Goal: Find specific page/section: Find specific page/section

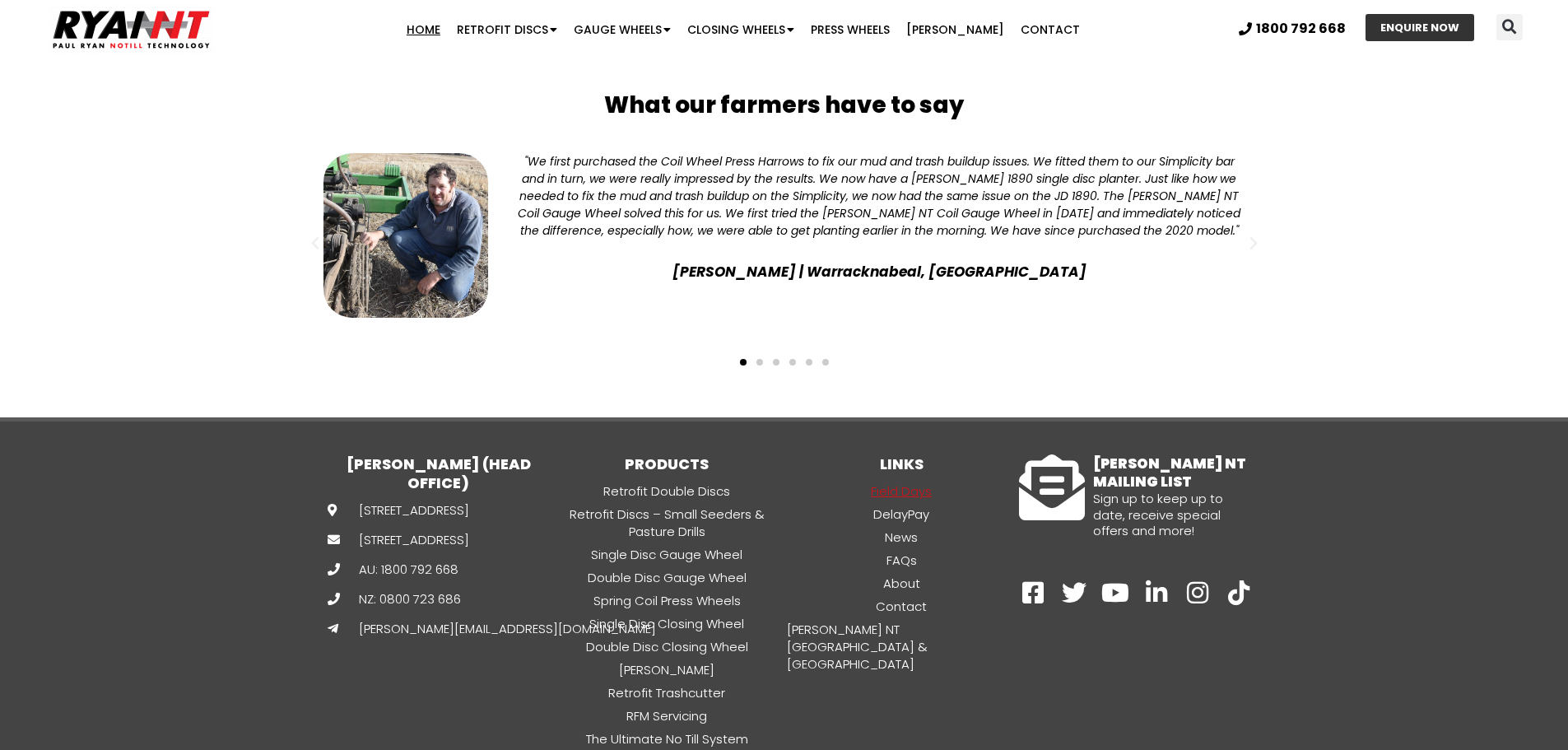
drag, startPoint x: 0, startPoint y: 0, endPoint x: 872, endPoint y: 373, distance: 948.4
click at [872, 481] on link "Field Days" at bounding box center [901, 490] width 235 height 19
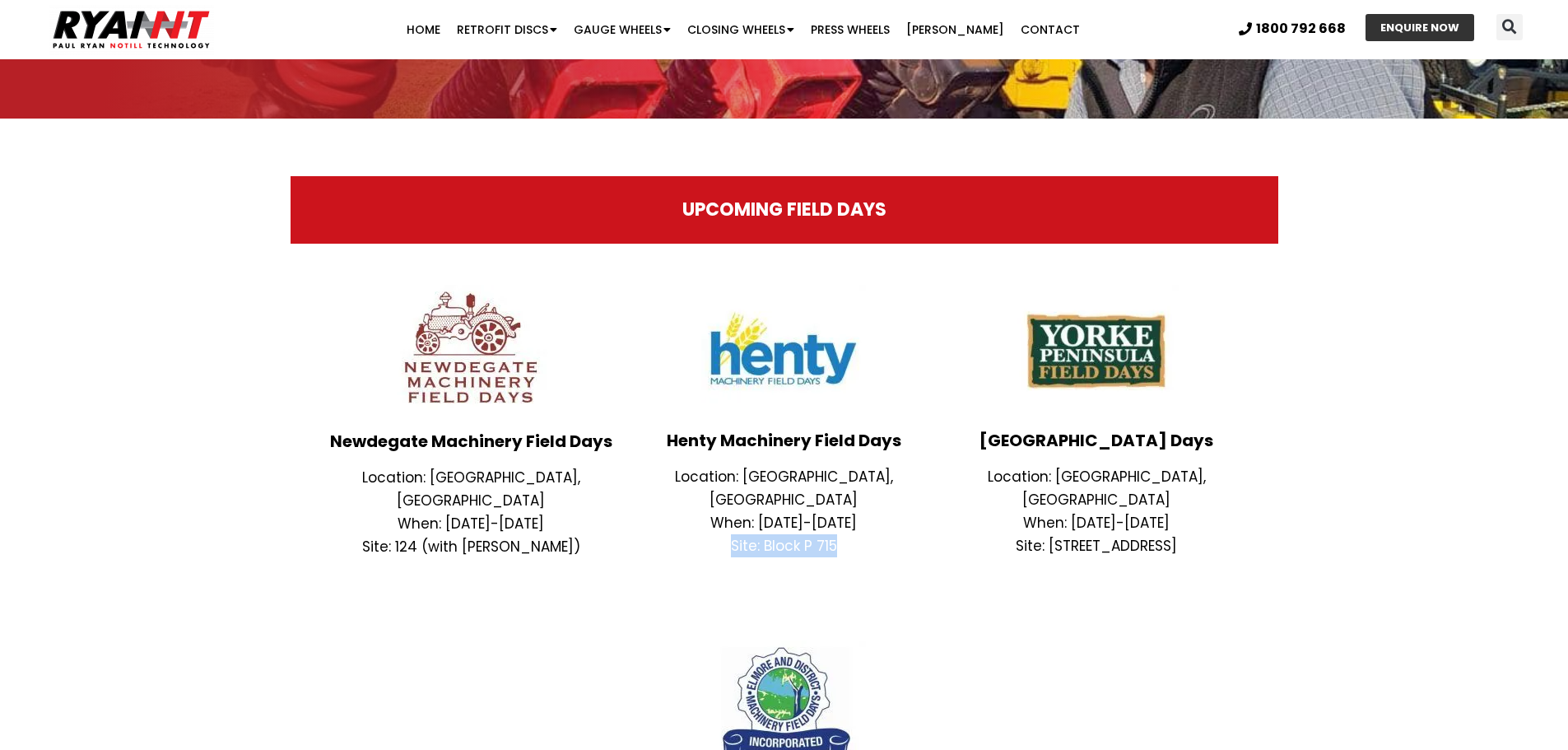
drag, startPoint x: 849, startPoint y: 529, endPoint x: 731, endPoint y: 514, distance: 118.9
click at [731, 534] on p "Site: Block P 715" at bounding box center [784, 545] width 297 height 23
copy p "Site: Block P 715"
